Goal: Task Accomplishment & Management: Complete application form

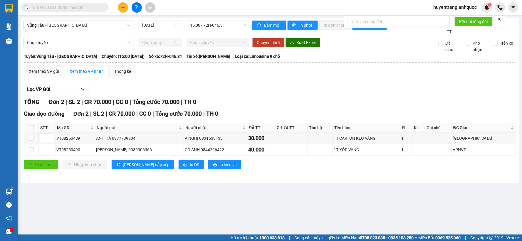
click at [85, 7] on input "text" at bounding box center [66, 7] width 69 height 6
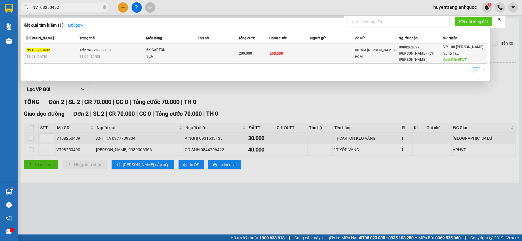
type input "NVT08250492"
click at [130, 49] on td "Trên xe 72H-060.03 11:00 [DATE]" at bounding box center [112, 53] width 68 height 20
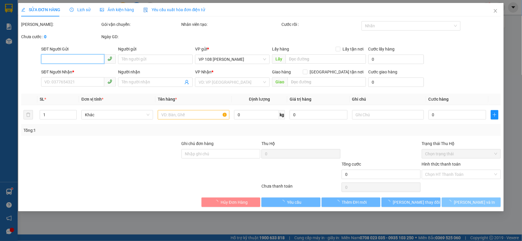
type input "0908262697"
type input "[PERSON_NAME]- (CHỊ [PERSON_NAME])"
type input "VPVT"
type input "200.000"
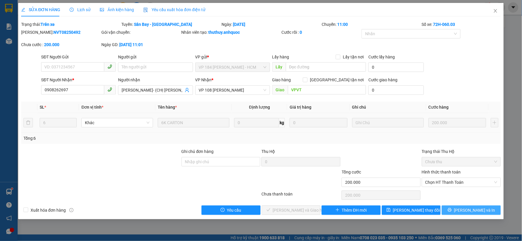
click at [469, 210] on span "[PERSON_NAME] và In" at bounding box center [474, 210] width 41 height 6
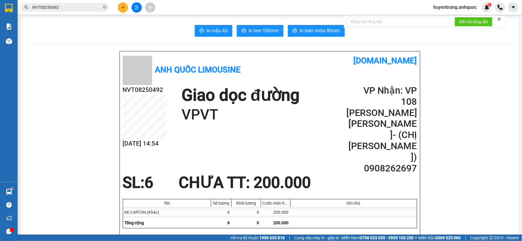
click at [73, 8] on input "NVT08250492" at bounding box center [66, 7] width 69 height 6
click at [54, 7] on input "NVT08250492" at bounding box center [66, 7] width 69 height 6
click at [56, 7] on input "NVT08250492" at bounding box center [66, 7] width 69 height 6
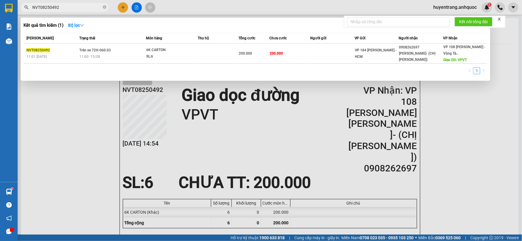
paste input "0932128858"
type input "0932128858"
click at [168, 141] on div at bounding box center [261, 120] width 522 height 241
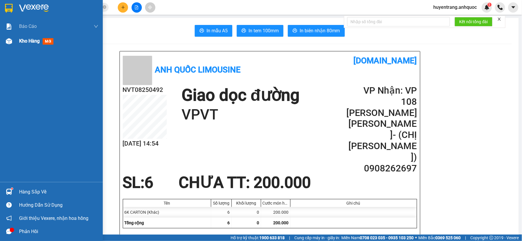
click at [25, 45] on div "Kho hàng mới" at bounding box center [37, 40] width 37 height 7
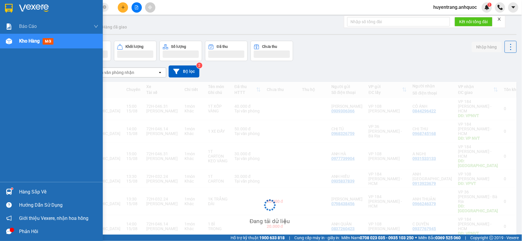
click at [32, 38] on span "Kho hàng" at bounding box center [29, 41] width 21 height 6
click at [40, 40] on span "Kho hàng" at bounding box center [29, 41] width 21 height 6
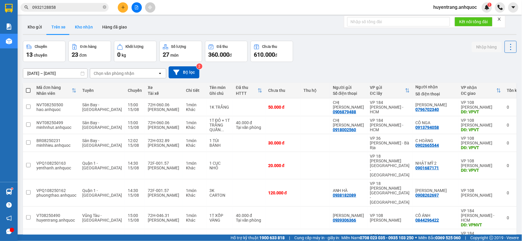
click at [84, 29] on button "Kho nhận" at bounding box center [83, 27] width 27 height 14
type input "[DATE] – [DATE]"
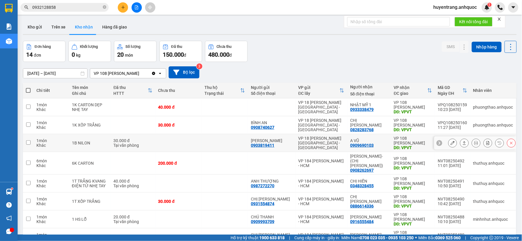
click at [398, 141] on div "VP 108 [PERSON_NAME]" at bounding box center [413, 140] width 38 height 9
checkbox input "true"
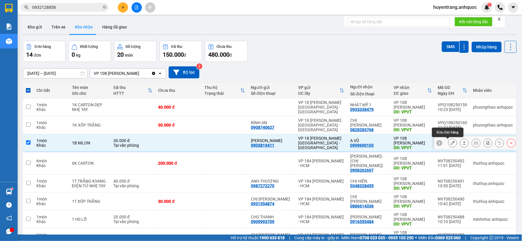
click at [450, 145] on icon at bounding box center [452, 143] width 4 height 4
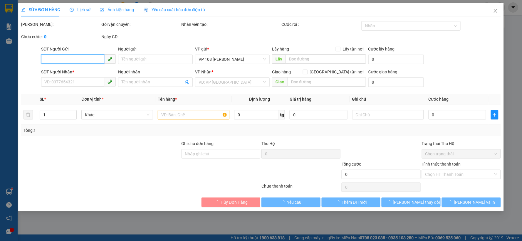
type input "0903819411"
type input "[PERSON_NAME]"
type input "0909690103"
type input "A VŨ"
type input "VPVT"
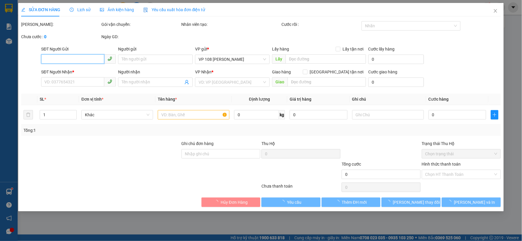
type input "TM TẠI VPQ1 THẢO 15/8"
type input "30.000"
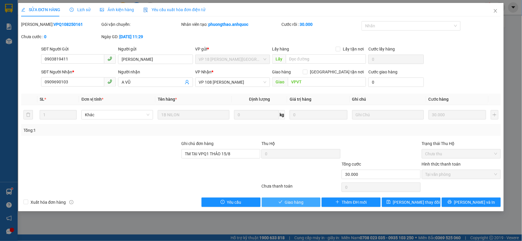
click at [303, 202] on span "Giao hàng" at bounding box center [294, 202] width 19 height 6
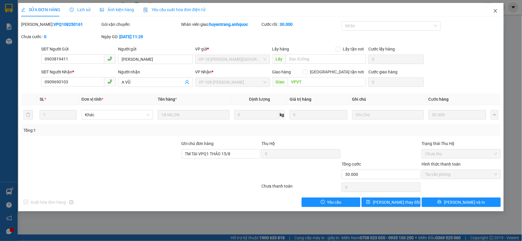
click at [497, 12] on icon "close" at bounding box center [495, 11] width 5 height 5
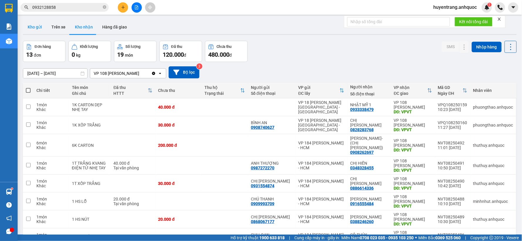
click at [33, 29] on button "Kho gửi" at bounding box center [35, 27] width 24 height 14
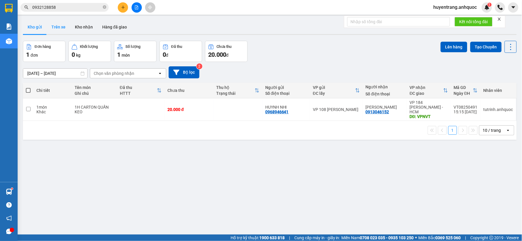
click at [63, 33] on button "Trên xe" at bounding box center [58, 27] width 23 height 14
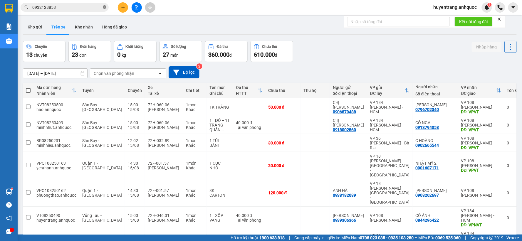
click at [103, 7] on icon "close-circle" at bounding box center [105, 7] width 4 height 4
paste input "0983114881"
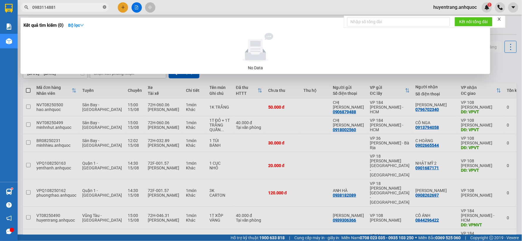
type input "0983114881"
click at [174, 3] on div at bounding box center [261, 120] width 522 height 241
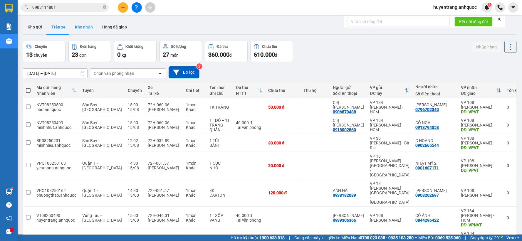
click at [85, 27] on button "Kho nhận" at bounding box center [83, 27] width 27 height 14
type input "[DATE] – [DATE]"
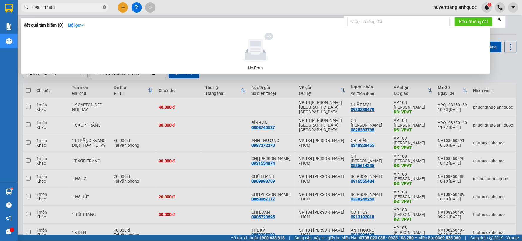
click at [104, 7] on icon "close-circle" at bounding box center [105, 7] width 4 height 4
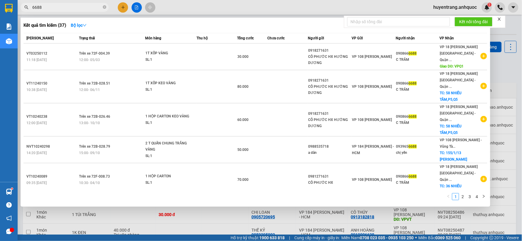
type input "6688"
click at [204, 221] on div at bounding box center [261, 120] width 522 height 241
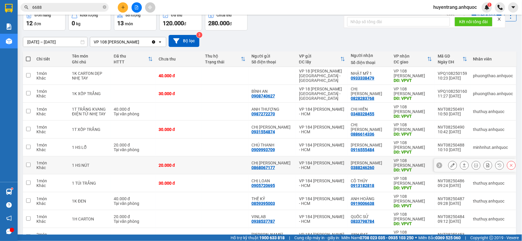
scroll to position [68, 0]
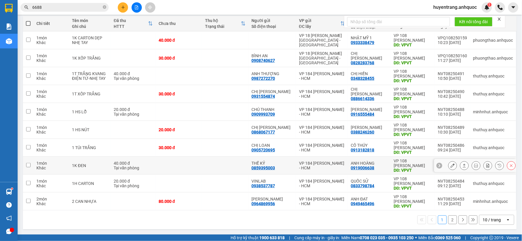
click at [289, 169] on div "THẾ KỶ 0859395003" at bounding box center [272, 165] width 42 height 9
checkbox input "true"
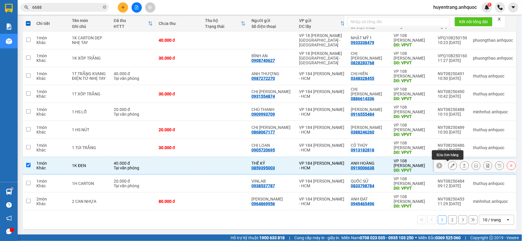
click at [450, 166] on icon at bounding box center [452, 166] width 4 height 4
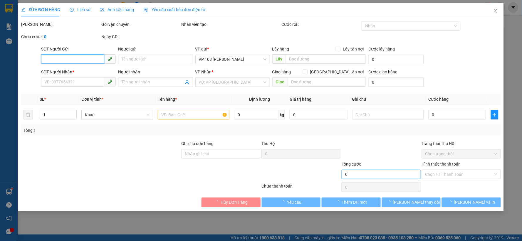
type input "0859395003"
type input "THẾ KỶ"
type input "0919006638"
type input "ANH HOÀNG"
type input "VPVT"
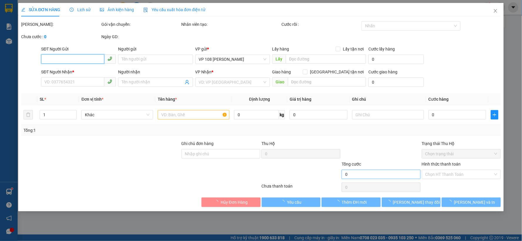
type input "TM 15/8 THỦY"
type input "40.000"
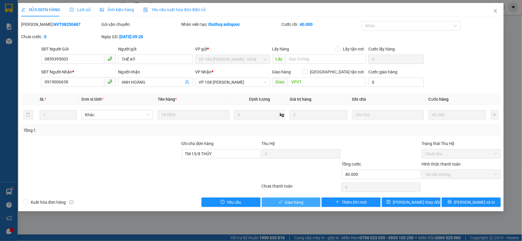
click at [281, 204] on span "check" at bounding box center [280, 202] width 4 height 5
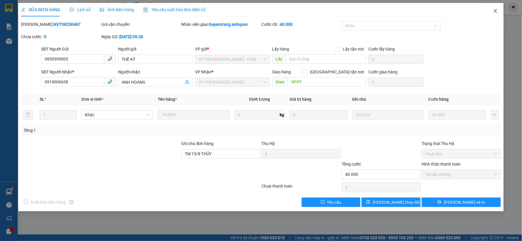
click at [496, 13] on icon "close" at bounding box center [495, 11] width 5 height 5
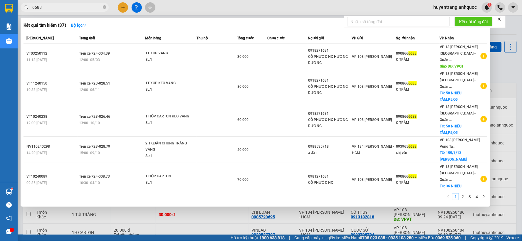
click at [43, 7] on input "6688" at bounding box center [66, 7] width 69 height 6
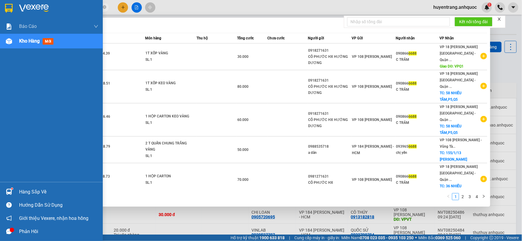
drag, startPoint x: 53, startPoint y: 5, endPoint x: 6, endPoint y: 13, distance: 47.6
click at [6, 13] on section "Kết quả tìm kiếm ( 37 ) Bộ lọc Mã ĐH Trạng thái Món hàng Thu hộ Tổng cước Chưa …" at bounding box center [261, 120] width 522 height 241
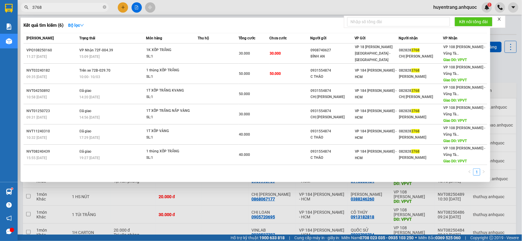
type input "3768"
click at [193, 8] on div at bounding box center [261, 120] width 522 height 241
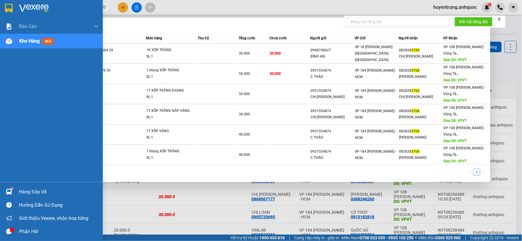
drag, startPoint x: 60, startPoint y: 7, endPoint x: 0, endPoint y: 14, distance: 60.6
click at [0, 14] on section "Kết quả tìm kiếm ( 6 ) Bộ lọc [PERSON_NAME] thái Món hàng Thu hộ Tổng cước Chưa…" at bounding box center [261, 120] width 522 height 241
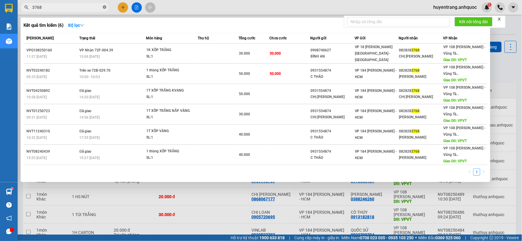
click at [105, 6] on icon "close-circle" at bounding box center [105, 7] width 4 height 4
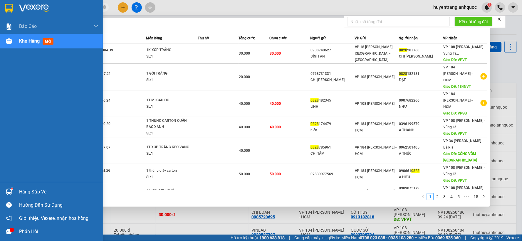
drag, startPoint x: 50, startPoint y: 6, endPoint x: 6, endPoint y: 6, distance: 43.7
click at [6, 6] on section "Kết quả tìm kiếm ( 149 ) Bộ lọc [PERSON_NAME] thái Món hàng Thu hộ Tổng cước Ch…" at bounding box center [261, 120] width 522 height 241
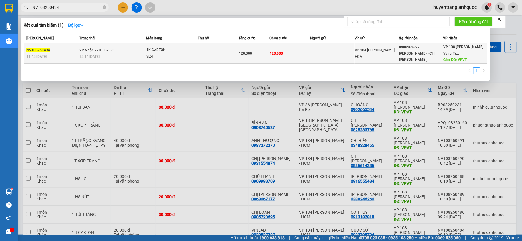
type input "NVT08250494"
click at [159, 51] on div "4K CARTON" at bounding box center [168, 50] width 44 height 6
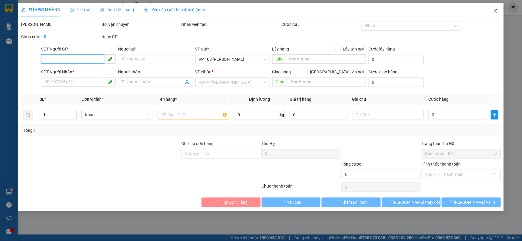
type input "0908262697"
type input "[PERSON_NAME]- (CHỊ [PERSON_NAME])"
type input "VPVT"
type input "120.000"
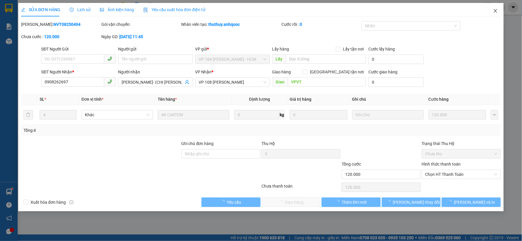
click at [498, 12] on span "Close" at bounding box center [495, 11] width 16 height 16
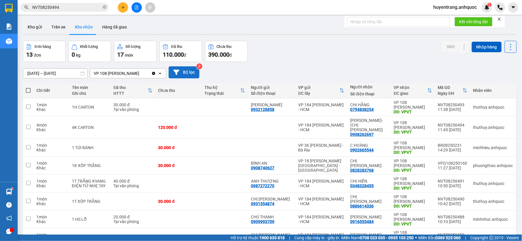
scroll to position [33, 0]
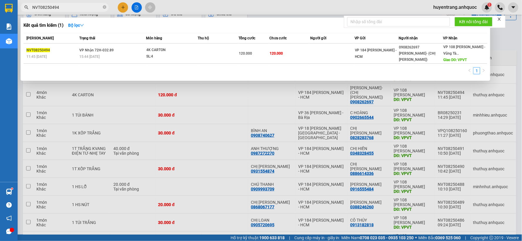
drag, startPoint x: 63, startPoint y: 8, endPoint x: 15, endPoint y: 16, distance: 48.6
click at [15, 16] on section "Kết quả tìm kiếm ( 1 ) Bộ lọc Mã ĐH Trạng thái Món hàng Thu hộ Tổng cước Chưa c…" at bounding box center [261, 120] width 522 height 241
